Goal: Task Accomplishment & Management: Use online tool/utility

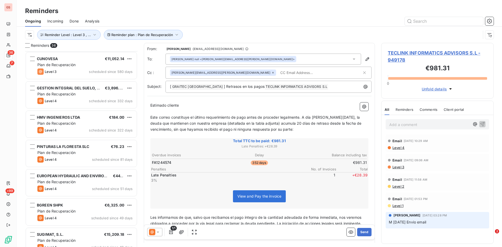
scroll to position [192, 108]
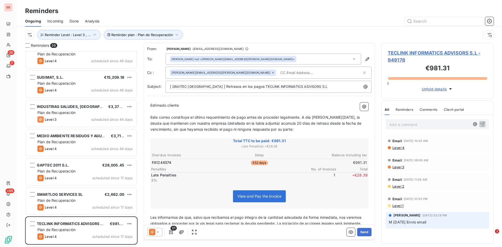
click at [278, 70] on input "text" at bounding box center [308, 73] width 60 height 8
paste input "[EMAIL_ADDRESS][DOMAIN_NAME]"
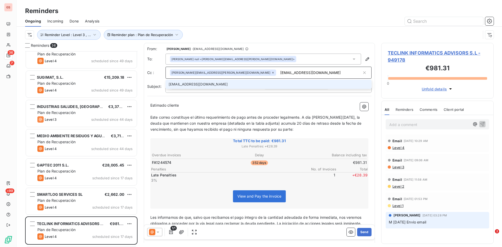
type input "[EMAIL_ADDRESS][DOMAIN_NAME]"
click at [180, 84] on li "[EMAIL_ADDRESS][DOMAIN_NAME]" at bounding box center [268, 84] width 206 height 9
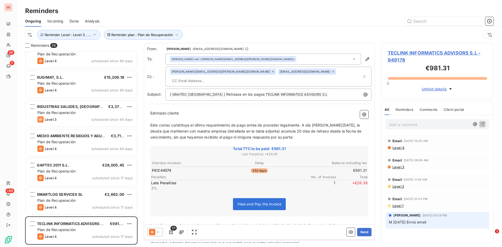
click at [271, 73] on icon at bounding box center [272, 71] width 3 height 3
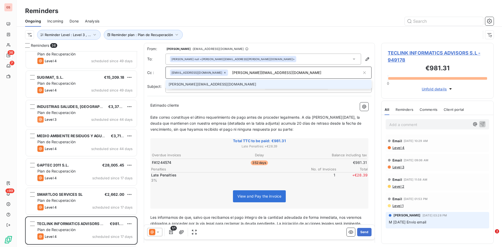
type input "[PERSON_NAME][EMAIL_ADDRESS][DOMAIN_NAME]"
click at [192, 85] on li "[PERSON_NAME][EMAIL_ADDRESS][DOMAIN_NAME]" at bounding box center [268, 84] width 206 height 9
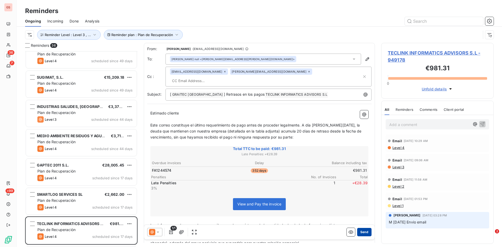
click at [364, 231] on button "Send" at bounding box center [364, 232] width 14 height 8
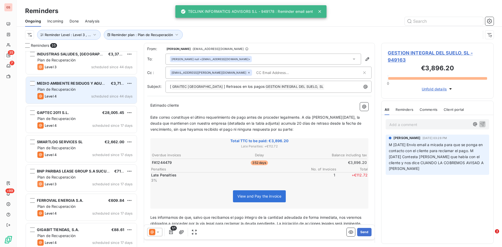
scroll to position [236, 0]
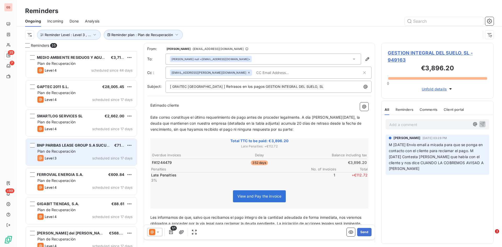
click at [61, 149] on span "Plan de Recuperación" at bounding box center [56, 151] width 38 height 4
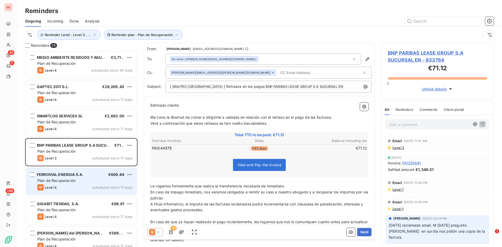
click at [67, 178] on div "FERROVIAL ENERGIA S.A. €609.84 Plan de Recuperación Level 4 scheduled since 17 …" at bounding box center [81, 181] width 111 height 27
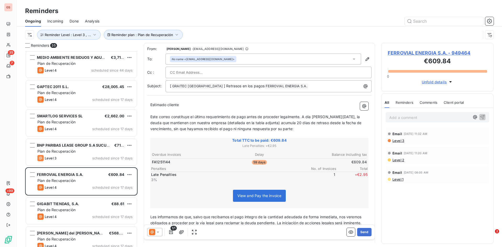
click at [177, 72] on input "text" at bounding box center [198, 72] width 56 height 8
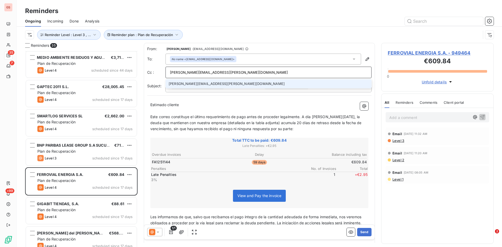
type input "[PERSON_NAME][EMAIL_ADDRESS][PERSON_NAME][DOMAIN_NAME]"
click at [194, 83] on li "[PERSON_NAME][EMAIL_ADDRESS][PERSON_NAME][DOMAIN_NAME]" at bounding box center [268, 83] width 206 height 9
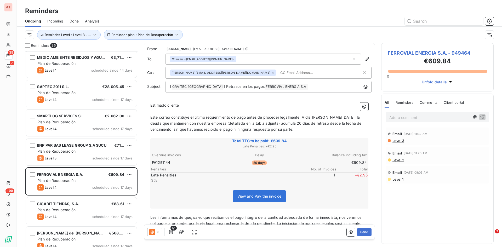
click at [278, 72] on input "text" at bounding box center [308, 73] width 60 height 8
paste input "[EMAIL_ADDRESS][DOMAIN_NAME]"
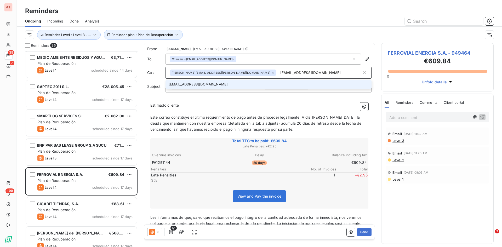
type input "[EMAIL_ADDRESS][DOMAIN_NAME]"
click at [205, 84] on li "[EMAIL_ADDRESS][DOMAIN_NAME]" at bounding box center [268, 84] width 206 height 9
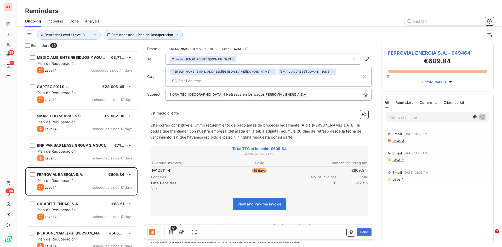
click at [156, 234] on icon at bounding box center [157, 232] width 5 height 5
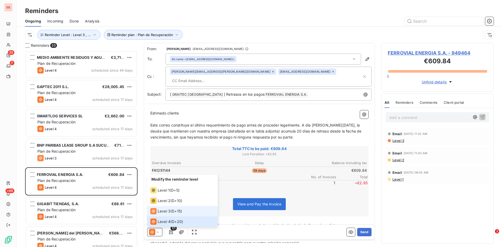
click at [167, 209] on span "Level 3" at bounding box center [164, 211] width 13 height 5
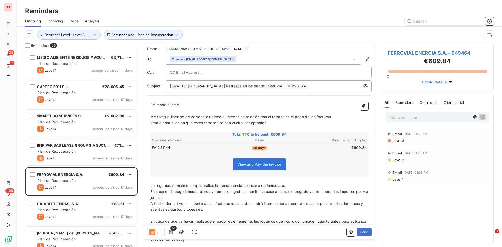
click at [160, 231] on icon at bounding box center [157, 232] width 5 height 5
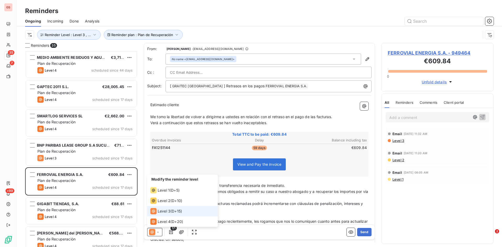
click at [162, 210] on span "Level 3" at bounding box center [164, 211] width 13 height 5
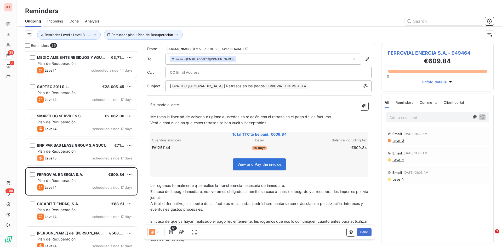
click at [194, 74] on input "text" at bounding box center [198, 72] width 56 height 8
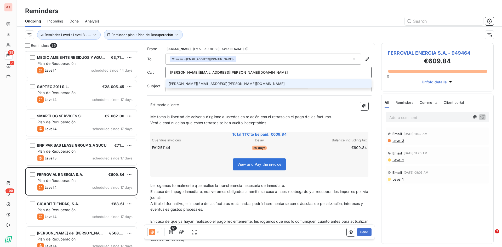
type input "[PERSON_NAME][EMAIL_ADDRESS][PERSON_NAME][DOMAIN_NAME]"
click at [183, 83] on li "[PERSON_NAME][EMAIL_ADDRESS][PERSON_NAME][DOMAIN_NAME]" at bounding box center [268, 83] width 206 height 9
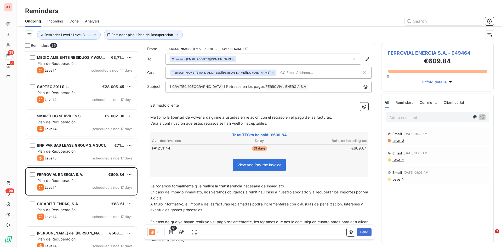
click at [278, 73] on input "text" at bounding box center [308, 73] width 60 height 8
paste input "[EMAIL_ADDRESS][DOMAIN_NAME]"
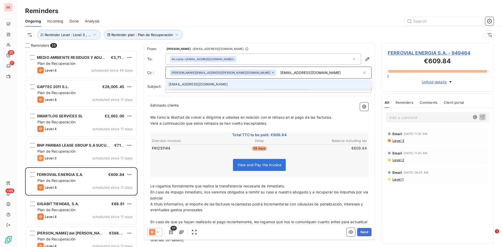
type input "[EMAIL_ADDRESS][DOMAIN_NAME]"
click at [217, 84] on li "[EMAIL_ADDRESS][DOMAIN_NAME]" at bounding box center [268, 84] width 206 height 9
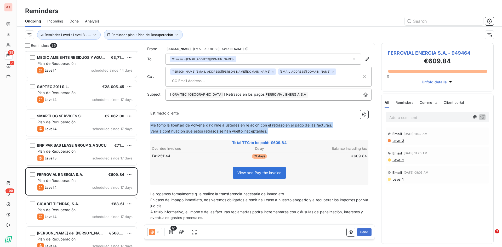
drag, startPoint x: 271, startPoint y: 127, endPoint x: 145, endPoint y: 119, distance: 126.2
click at [145, 119] on div "From: [PERSON_NAME] - [EMAIL_ADDRESS][DOMAIN_NAME] To: No name <[EMAIL_ADDRESS]…" at bounding box center [259, 153] width 231 height 220
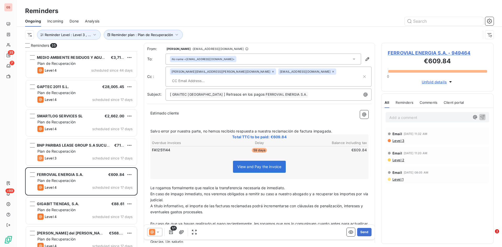
scroll to position [1, 0]
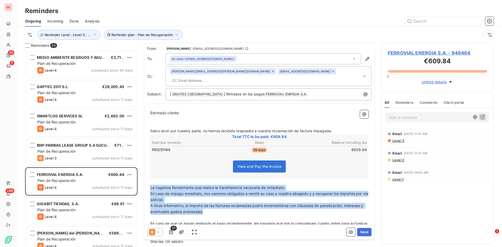
drag, startPoint x: 210, startPoint y: 203, endPoint x: 151, endPoint y: 177, distance: 64.7
click at [151, 177] on div "Estimado cliente ﻿ ﻿ Salvo error por nuestra parte, no hemos recibido respuesta…" at bounding box center [259, 180] width 218 height 140
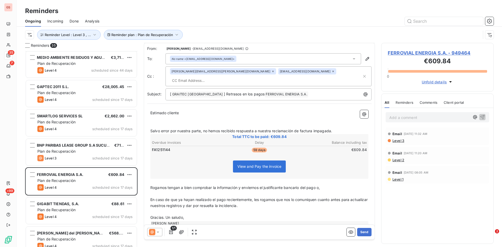
drag, startPoint x: 251, startPoint y: 179, endPoint x: 286, endPoint y: 185, distance: 34.8
click at [251, 185] on span "Rogamos tengan a bien comprobar la información y enviernos el justificante banc…" at bounding box center [234, 187] width 169 height 4
drag, startPoint x: 326, startPoint y: 179, endPoint x: 332, endPoint y: 179, distance: 5.8
click at [327, 185] on p "Rogamos tengan a bien comprobar la información y enviarnos el justificante banc…" at bounding box center [259, 188] width 218 height 6
click at [244, 185] on span "Rogamos tengan a bien comprobar la información y enviarnos el justificante banc…" at bounding box center [234, 187] width 169 height 4
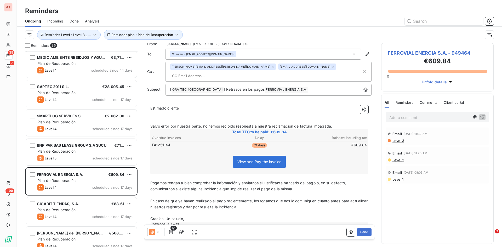
scroll to position [10, 0]
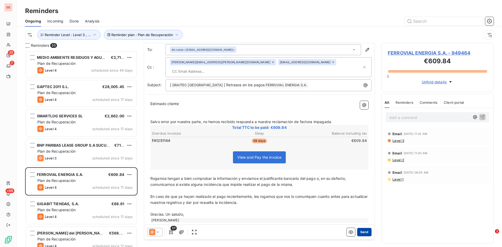
click at [362, 232] on button "Send" at bounding box center [364, 232] width 14 height 8
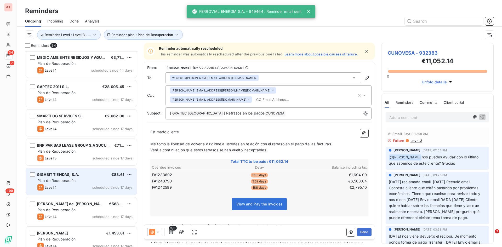
click at [69, 183] on div "Plan de Recuperación" at bounding box center [84, 180] width 95 height 5
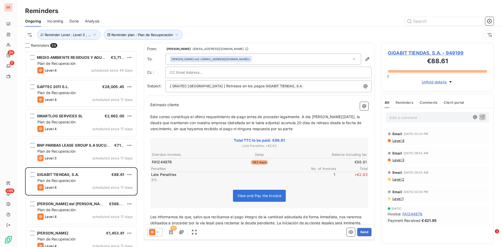
click at [71, 24] on div "Done" at bounding box center [74, 21] width 9 height 11
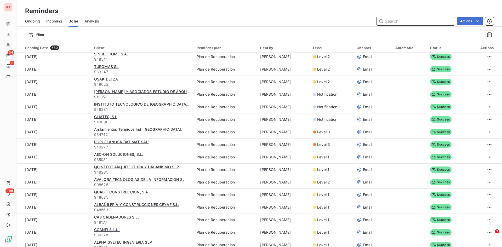
scroll to position [444, 0]
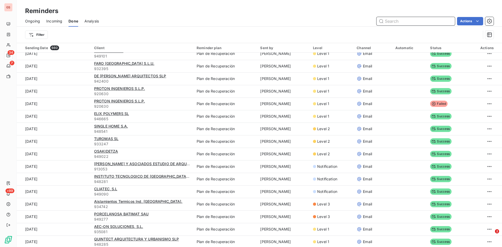
drag, startPoint x: 31, startPoint y: 23, endPoint x: 35, endPoint y: 21, distance: 4.4
click at [31, 23] on span "Ongoing" at bounding box center [32, 21] width 15 height 5
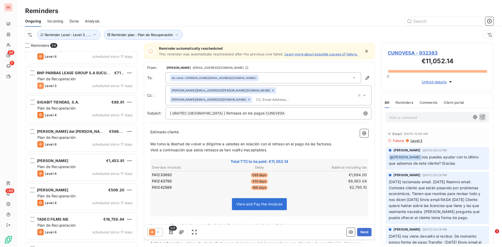
scroll to position [314, 0]
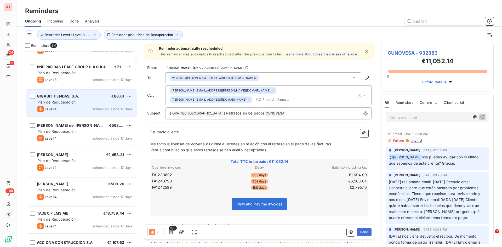
click at [68, 98] on span "GIGABIT TIENDAS, S.A." at bounding box center [58, 96] width 42 height 4
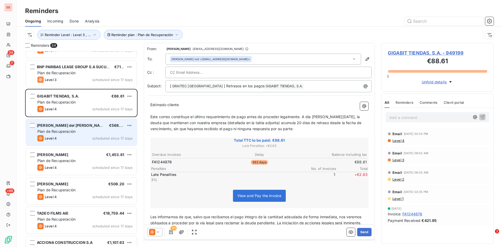
click at [79, 128] on div "[PERSON_NAME] del [PERSON_NAME]" at bounding box center [71, 125] width 68 height 5
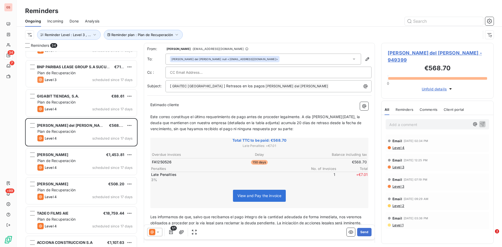
click at [191, 72] on input "text" at bounding box center [198, 72] width 56 height 8
paste input "[EMAIL_ADDRESS][DOMAIN_NAME]"
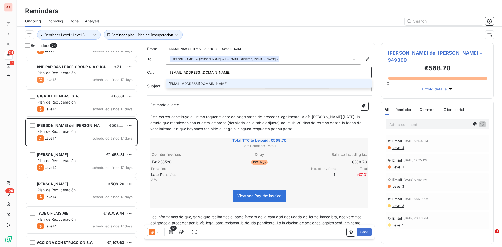
type input "[EMAIL_ADDRESS][DOMAIN_NAME]"
click at [183, 85] on li "[EMAIL_ADDRESS][DOMAIN_NAME]" at bounding box center [268, 83] width 206 height 9
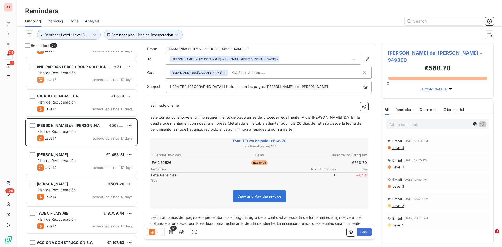
paste input "[EMAIL_ADDRESS][DOMAIN_NAME]"
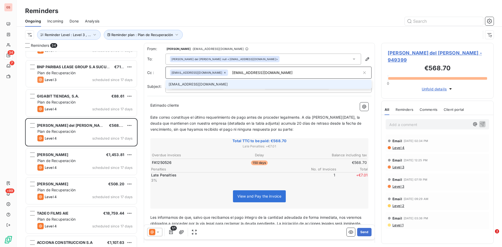
type input "[EMAIL_ADDRESS][DOMAIN_NAME]"
click at [181, 84] on li "[EMAIL_ADDRESS][DOMAIN_NAME]" at bounding box center [268, 84] width 206 height 9
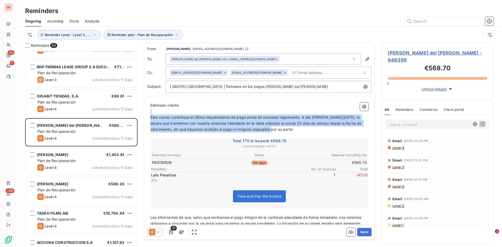
drag, startPoint x: 296, startPoint y: 129, endPoint x: 138, endPoint y: 114, distance: 158.9
click at [142, 113] on div "Reminders 34 GAPTEC 2011 S.L. €28,005.45 Plan de Recuperación Level 4 scheduled…" at bounding box center [259, 145] width 485 height 204
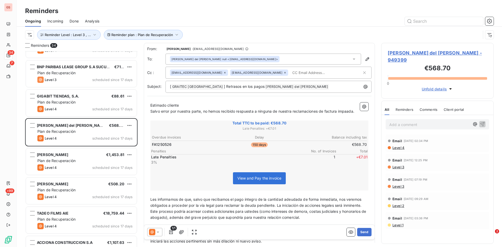
click at [161, 113] on span "Salvo error por nuestra parte, no hemos recibido respuesta a ninguna de nuestra…" at bounding box center [252, 111] width 204 height 4
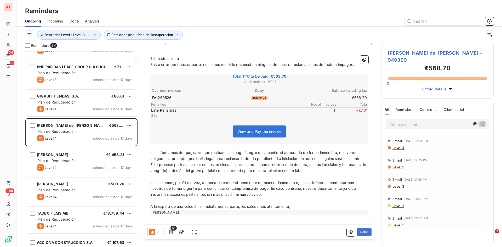
scroll to position [53, 0]
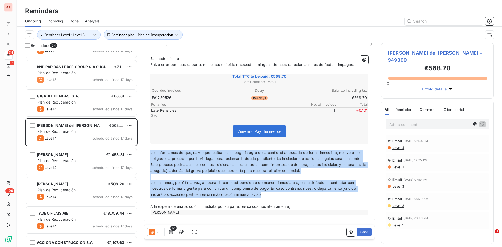
drag, startPoint x: 263, startPoint y: 195, endPoint x: 149, endPoint y: 153, distance: 121.6
click at [149, 153] on div "Estimado cliente Salvo error por nuestra parte, no hemos recibido respuesta a n…" at bounding box center [259, 135] width 224 height 165
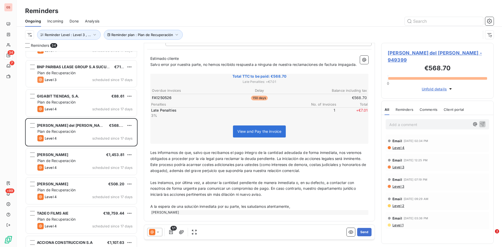
scroll to position [11, 0]
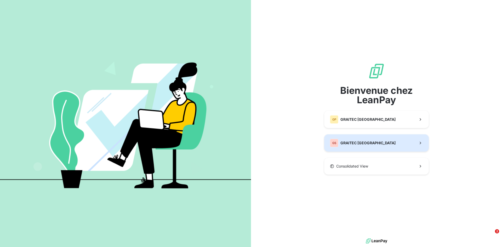
click at [355, 145] on span "GRAITEC [GEOGRAPHIC_DATA]" at bounding box center [367, 142] width 55 height 5
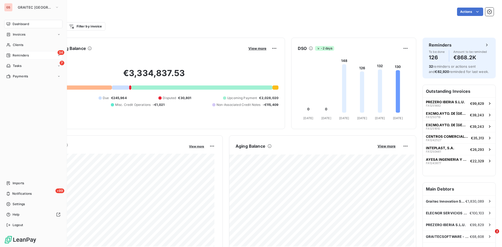
click at [24, 55] on span "Reminders" at bounding box center [21, 55] width 16 height 5
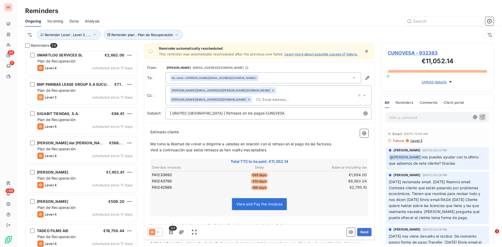
scroll to position [314, 0]
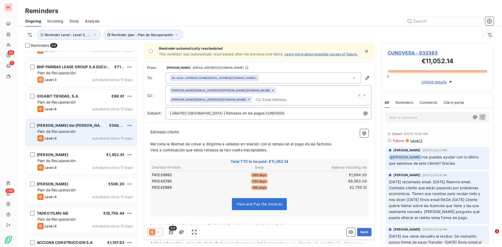
drag, startPoint x: 74, startPoint y: 124, endPoint x: 73, endPoint y: 127, distance: 3.6
click at [74, 124] on span "[PERSON_NAME] del [PERSON_NAME]" at bounding box center [72, 125] width 70 height 4
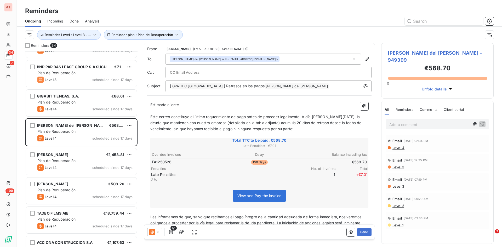
click at [201, 71] on input "text" at bounding box center [198, 72] width 56 height 8
paste input "[EMAIL_ADDRESS][DOMAIN_NAME]"
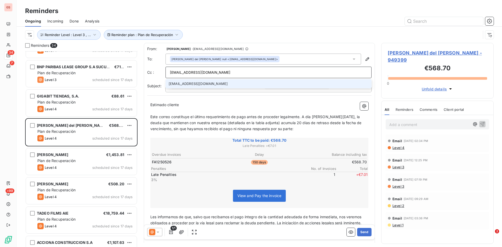
type input "[EMAIL_ADDRESS][DOMAIN_NAME]"
click at [183, 84] on li "[EMAIL_ADDRESS][DOMAIN_NAME]" at bounding box center [268, 83] width 206 height 9
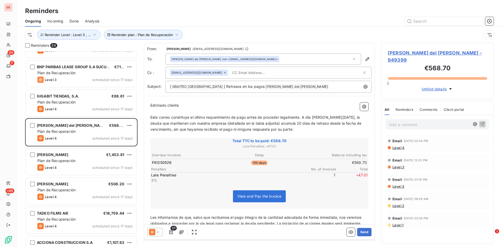
click at [230, 72] on input "text" at bounding box center [260, 73] width 60 height 8
paste input "[EMAIL_ADDRESS][DOMAIN_NAME]"
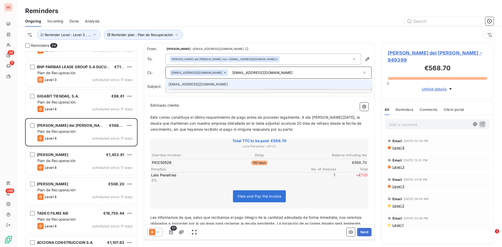
type input "[EMAIL_ADDRESS][DOMAIN_NAME]"
click at [194, 84] on li "[EMAIL_ADDRESS][DOMAIN_NAME]" at bounding box center [268, 84] width 206 height 9
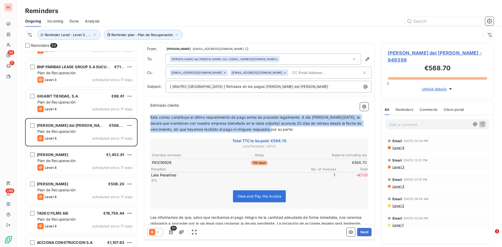
drag, startPoint x: 297, startPoint y: 128, endPoint x: 150, endPoint y: 115, distance: 147.5
click at [150, 115] on div "Estimado cliente ﻿ Este correo constituye el último requerimiento de pago antes…" at bounding box center [259, 190] width 224 height 183
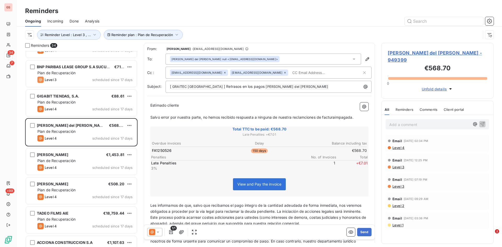
click at [335, 117] on span "Salvo error por nuestra parte, no hemos recibido respuesta a ninguna de nuestra…" at bounding box center [251, 117] width 203 height 4
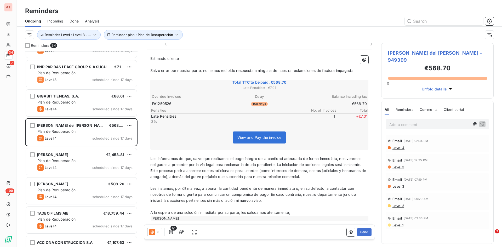
scroll to position [53, 0]
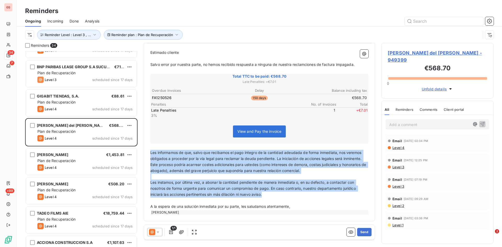
drag, startPoint x: 265, startPoint y: 194, endPoint x: 149, endPoint y: 150, distance: 123.2
click at [149, 150] on div "Estimado cliente ﻿ Salvo error por nuestra parte, no hemos recibido respuesta a…" at bounding box center [259, 132] width 224 height 171
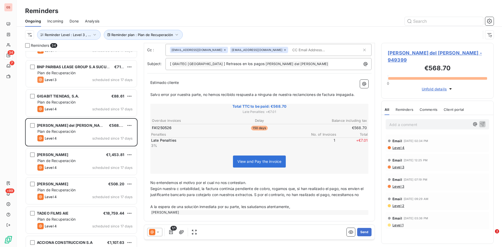
scroll to position [29, 0]
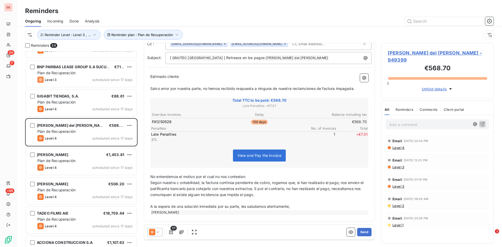
click at [181, 183] on span "Según nuestra c ontabilidad, la factura continúa pendiente de cobro, rogamos qu…" at bounding box center [257, 188] width 214 height 16
click at [307, 90] on span "Salvo error por nuestra parte, no hemos recibido respuesta a ninguna de nuestra…" at bounding box center [252, 88] width 204 height 4
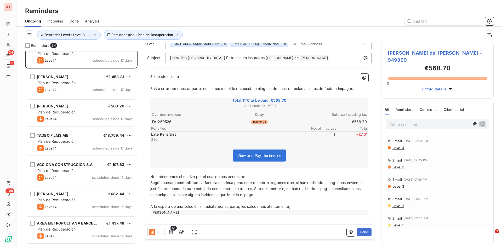
scroll to position [392, 0]
drag, startPoint x: 228, startPoint y: 194, endPoint x: 264, endPoint y: 192, distance: 35.9
click at [264, 192] on p "Según nuestra contabilidad, la factura continúa pendiente de cobro, rogamos que…" at bounding box center [259, 189] width 218 height 18
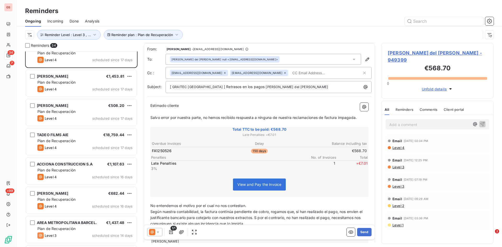
scroll to position [29, 0]
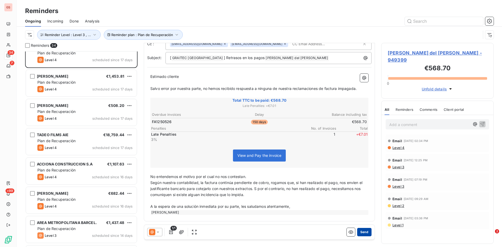
click at [364, 232] on button "Send" at bounding box center [364, 232] width 14 height 8
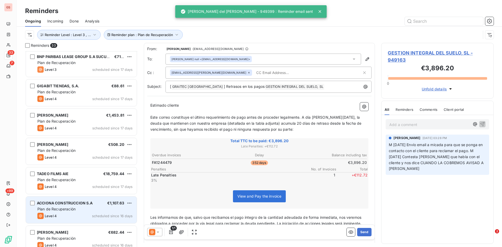
scroll to position [314, 0]
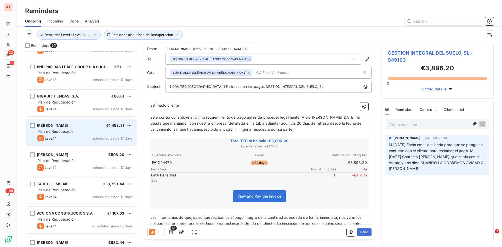
click at [68, 126] on span "[PERSON_NAME]" at bounding box center [52, 125] width 31 height 4
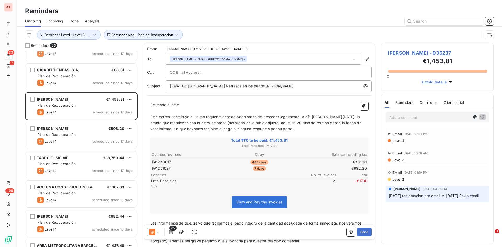
scroll to position [183, 0]
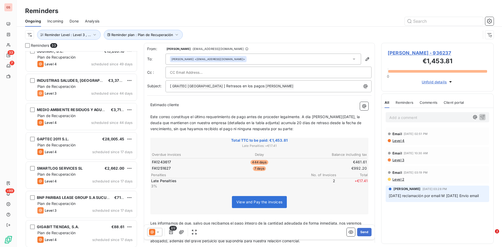
click at [73, 18] on div "Done" at bounding box center [74, 21] width 9 height 11
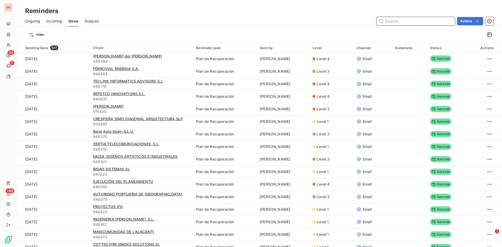
click at [36, 21] on span "Ongoing" at bounding box center [32, 21] width 15 height 5
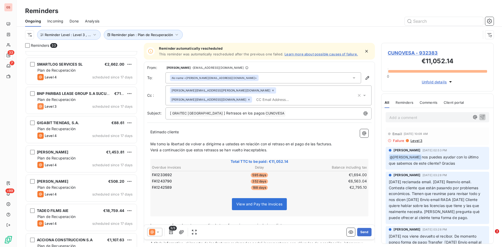
scroll to position [288, 0]
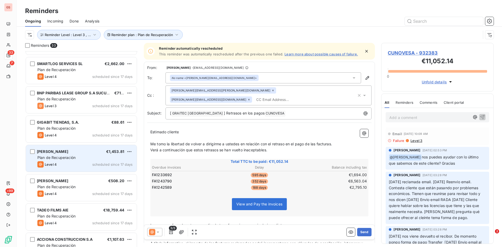
click at [75, 159] on div "Plan de Recuperación" at bounding box center [84, 157] width 95 height 5
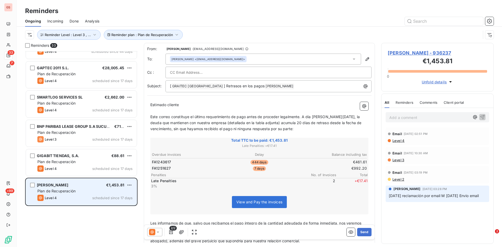
scroll to position [183, 0]
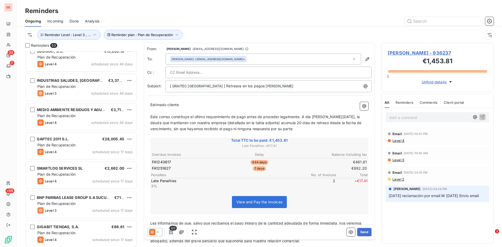
drag, startPoint x: 80, startPoint y: 19, endPoint x: 74, endPoint y: 48, distance: 29.1
click at [80, 20] on div "Ongoing Incoming Done Analysis" at bounding box center [259, 21] width 485 height 11
click at [78, 20] on span "Done" at bounding box center [74, 21] width 9 height 5
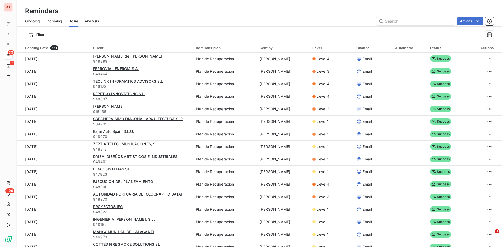
click at [35, 21] on span "Ongoing" at bounding box center [32, 21] width 15 height 5
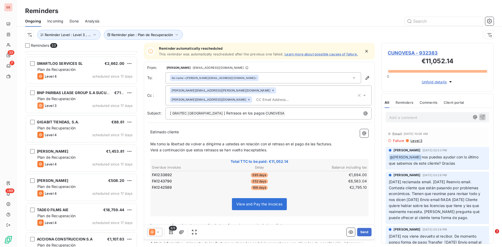
scroll to position [288, 0]
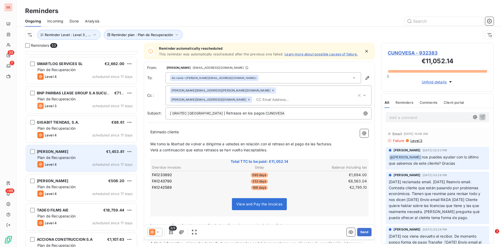
click at [54, 155] on div "Plan de Recuperación" at bounding box center [84, 157] width 95 height 5
